Goal: Information Seeking & Learning: Learn about a topic

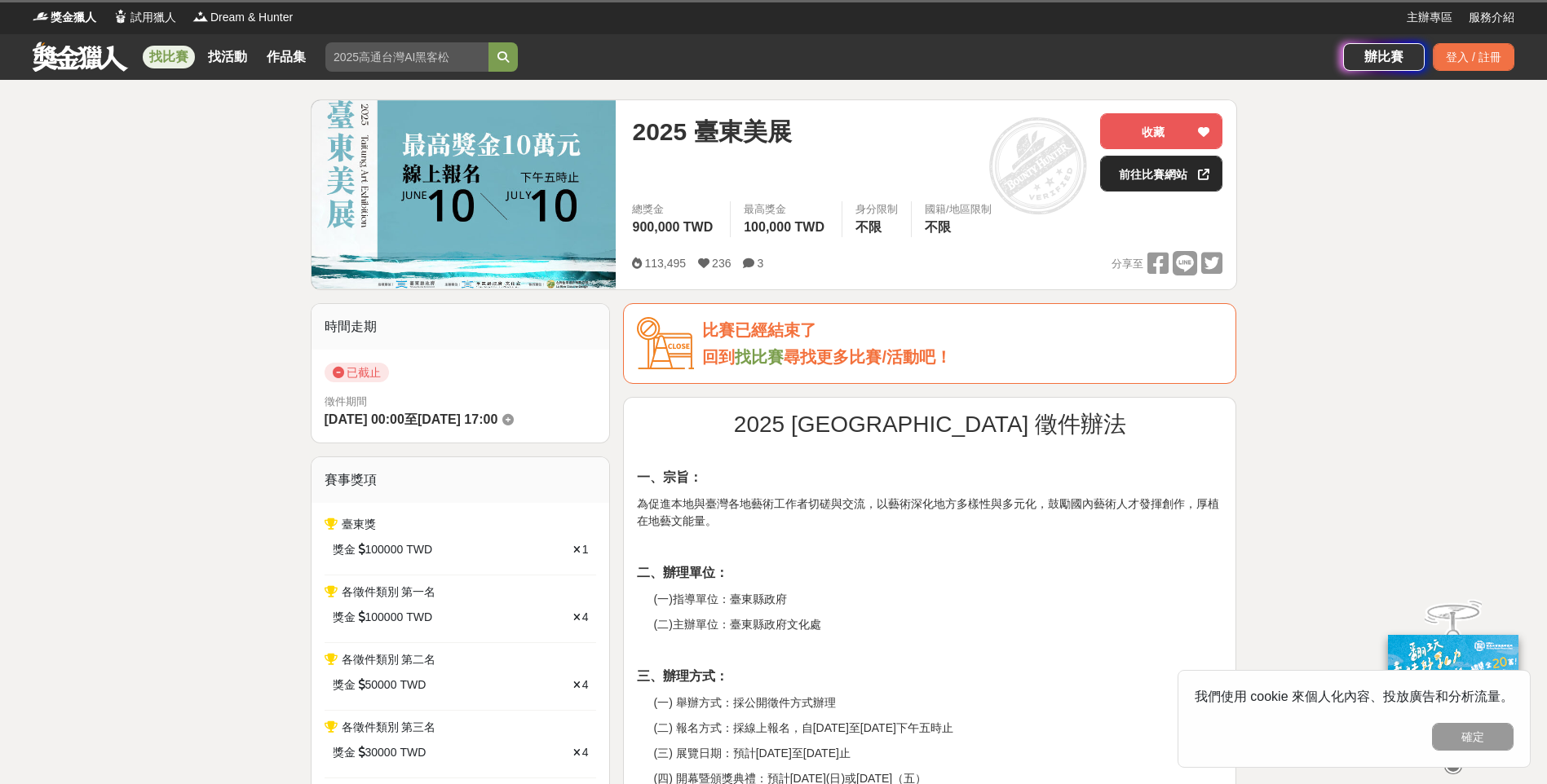
click at [1154, 173] on link "前往比賽網站" at bounding box center [1162, 173] width 123 height 36
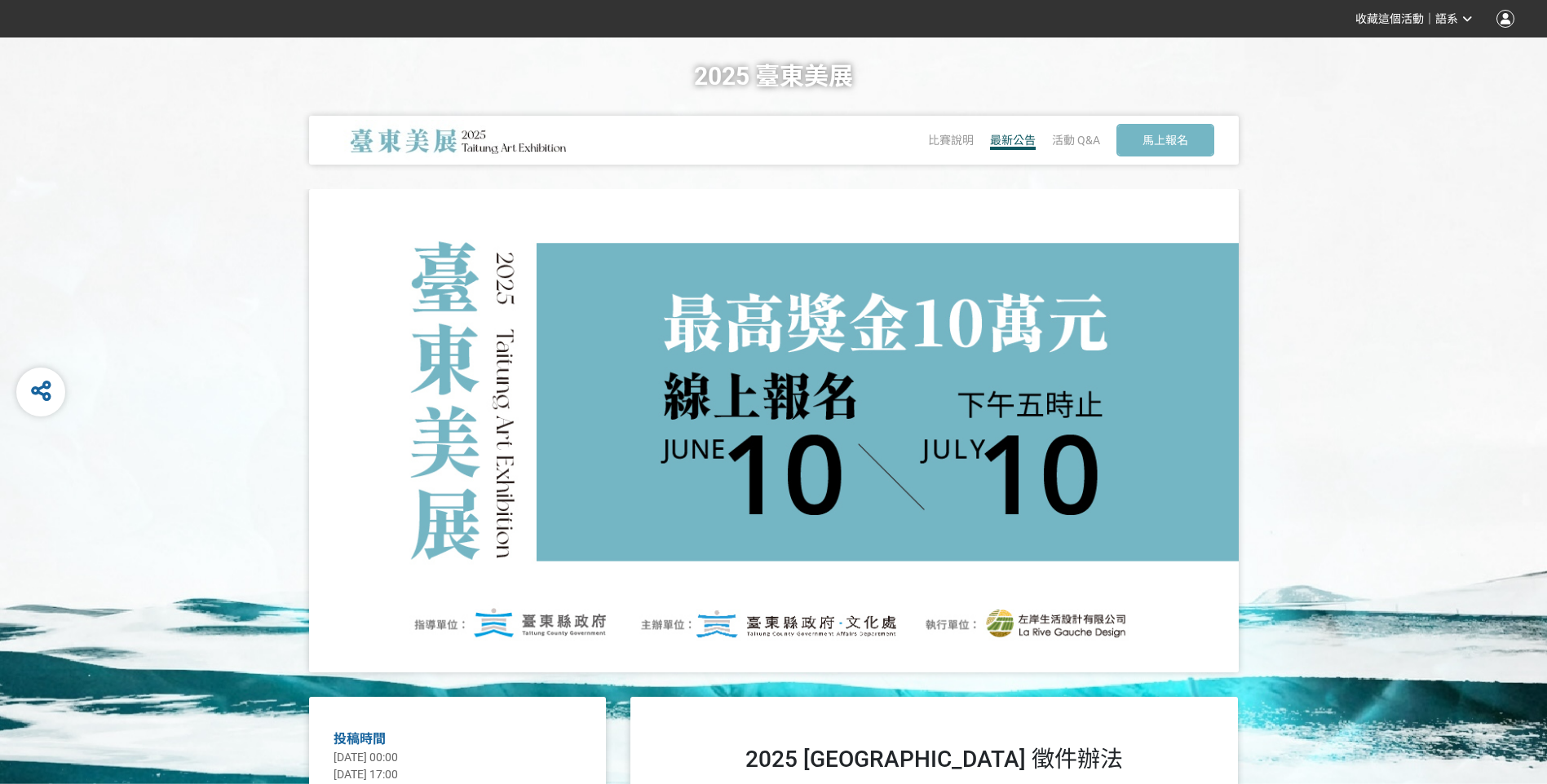
click at [996, 142] on span "最新公告" at bounding box center [1012, 140] width 45 height 13
